Goal: Information Seeking & Learning: Learn about a topic

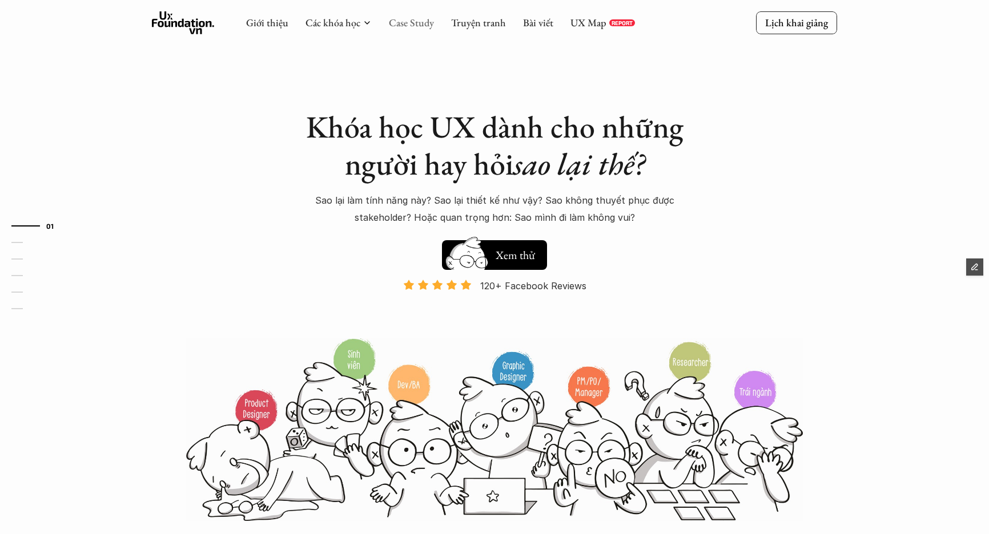
click at [427, 20] on link "Case Study" at bounding box center [411, 22] width 45 height 13
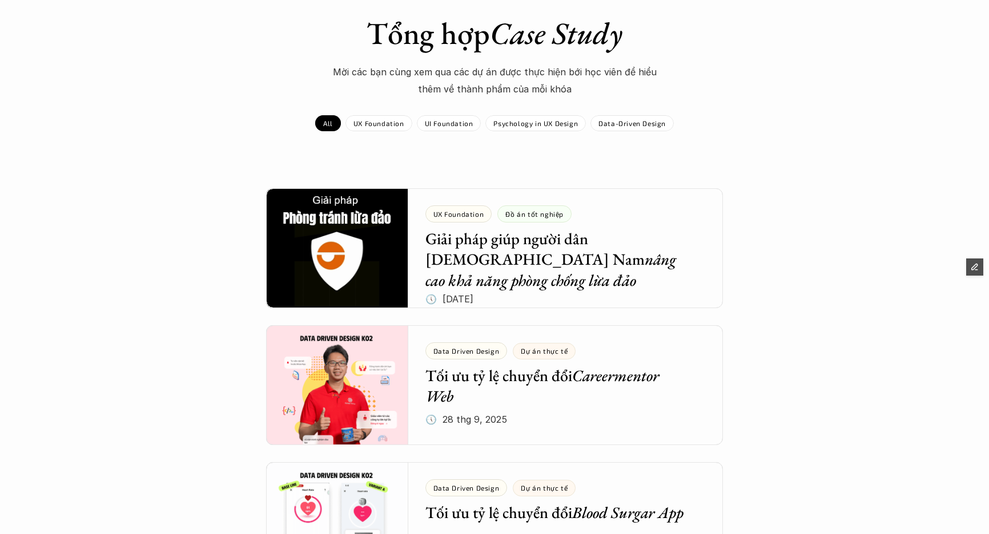
scroll to position [84, 0]
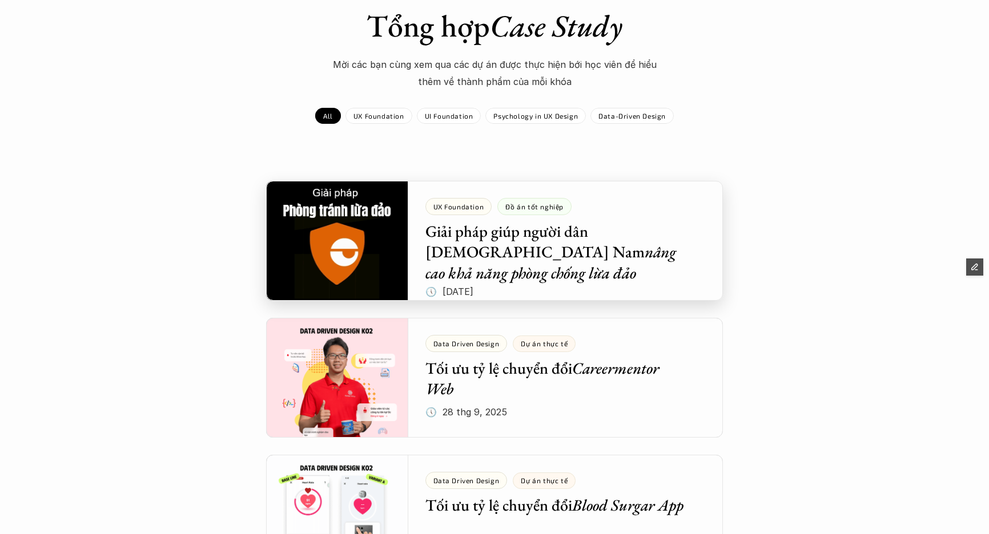
click at [320, 241] on div at bounding box center [494, 241] width 457 height 120
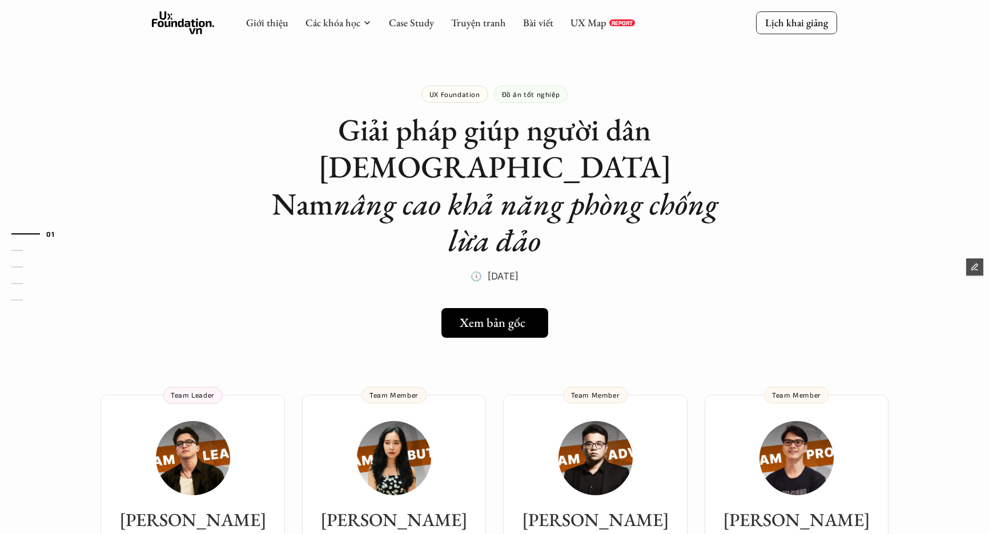
click at [497, 315] on h5 "Xem bản gốc" at bounding box center [493, 322] width 66 height 15
click at [586, 184] on em "nâng cao khả năng phòng chống lừa đảo" at bounding box center [528, 222] width 391 height 77
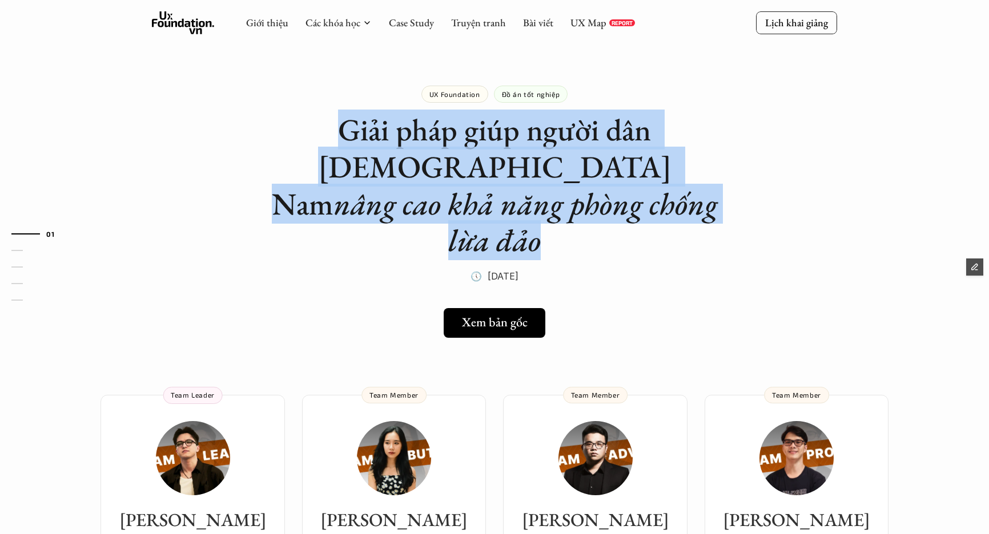
drag, startPoint x: 277, startPoint y: 130, endPoint x: 568, endPoint y: 198, distance: 298.4
click at [568, 198] on h1 "Giải pháp giúp người dân Việt Nam nâng cao khả năng phòng chống lừa đảo" at bounding box center [494, 185] width 457 height 148
click at [571, 202] on h1 "Giải pháp giúp người dân Việt Nam nâng cao khả năng phòng chống lừa đảo" at bounding box center [494, 185] width 457 height 148
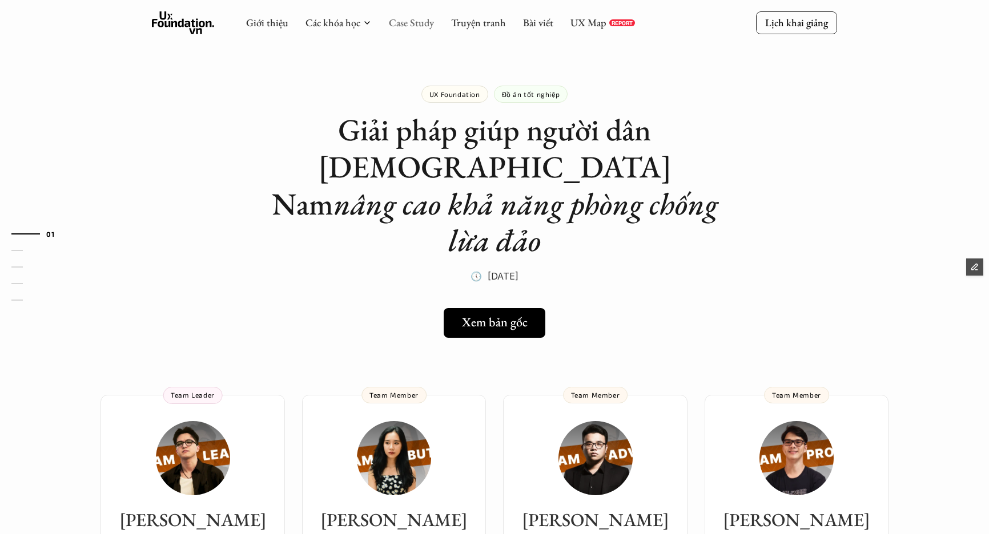
click at [416, 26] on link "Case Study" at bounding box center [411, 22] width 45 height 13
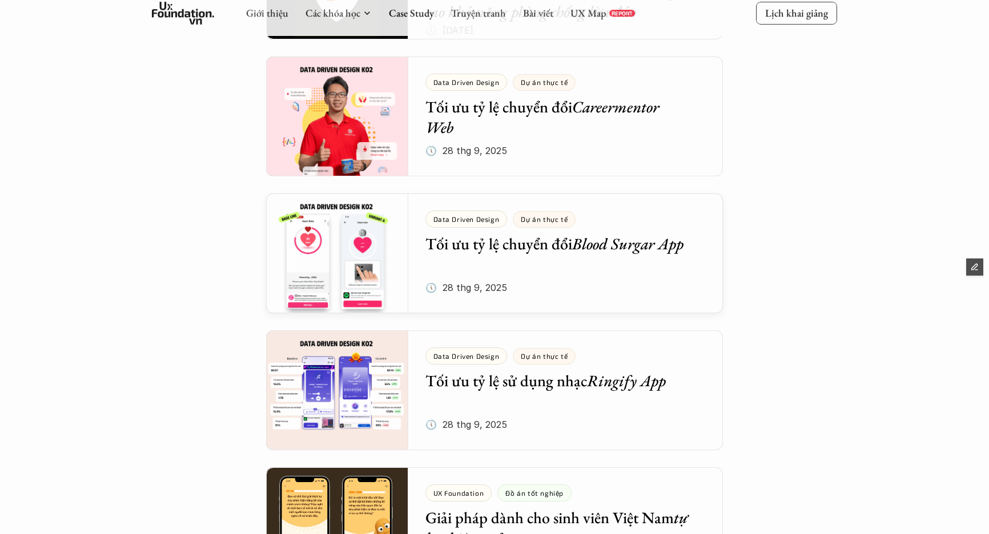
scroll to position [344, 0]
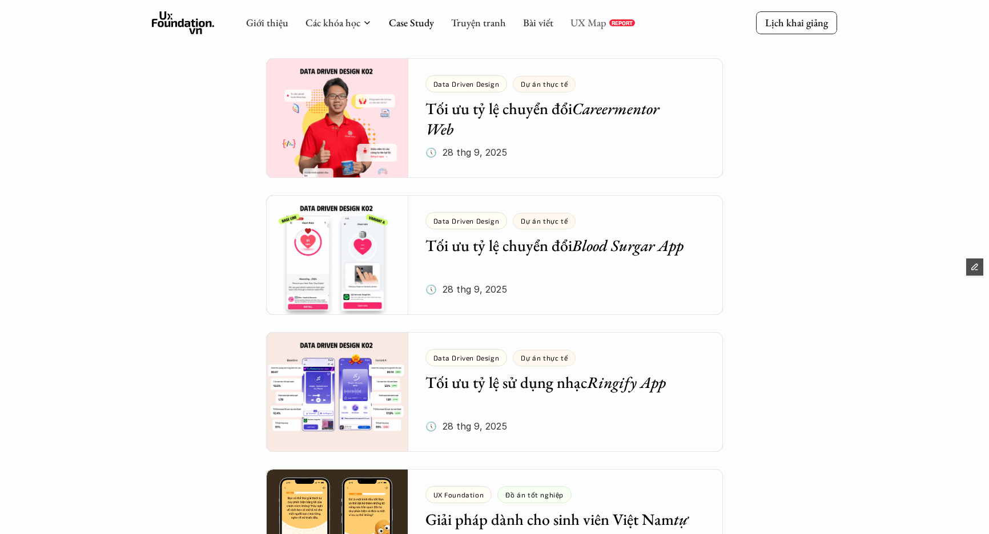
click at [595, 24] on link "UX Map" at bounding box center [588, 22] width 36 height 13
click at [171, 20] on icon at bounding box center [183, 22] width 63 height 23
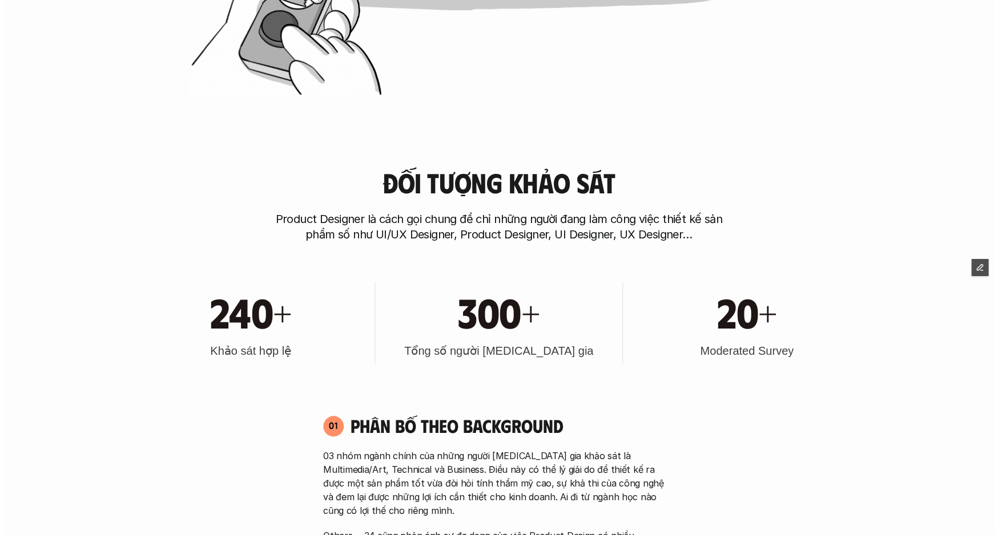
scroll to position [901, 0]
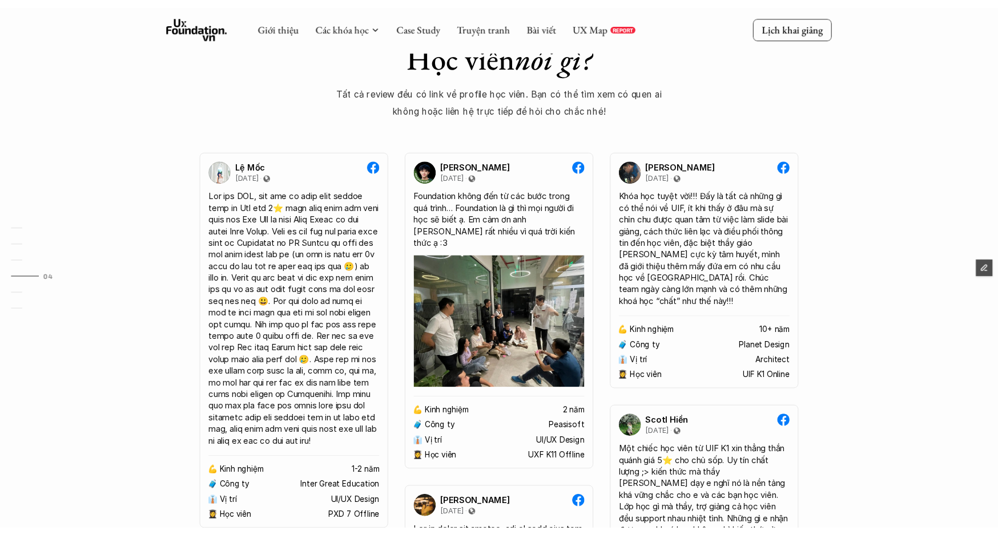
scroll to position [2046, 0]
